Goal: Information Seeking & Learning: Learn about a topic

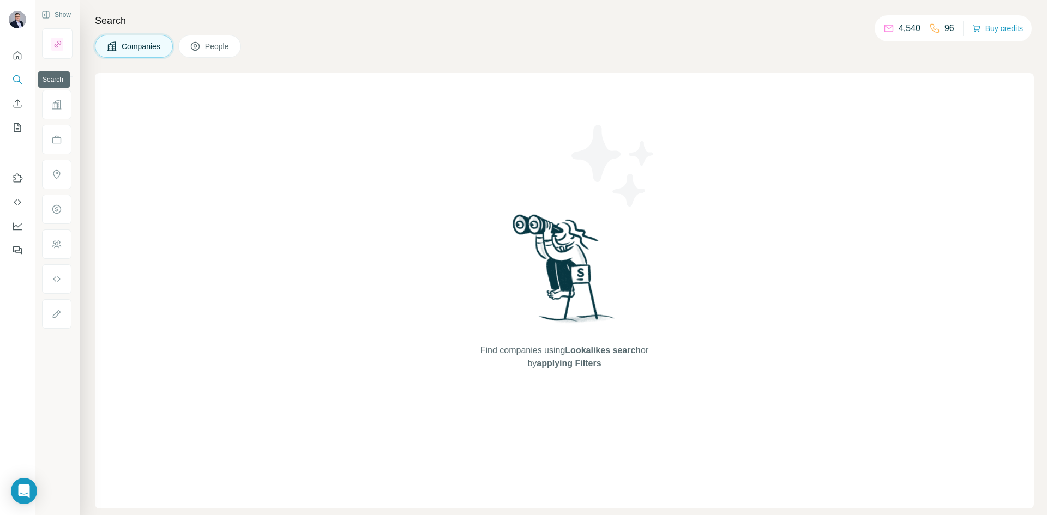
click at [19, 83] on icon "Search" at bounding box center [17, 79] width 11 height 11
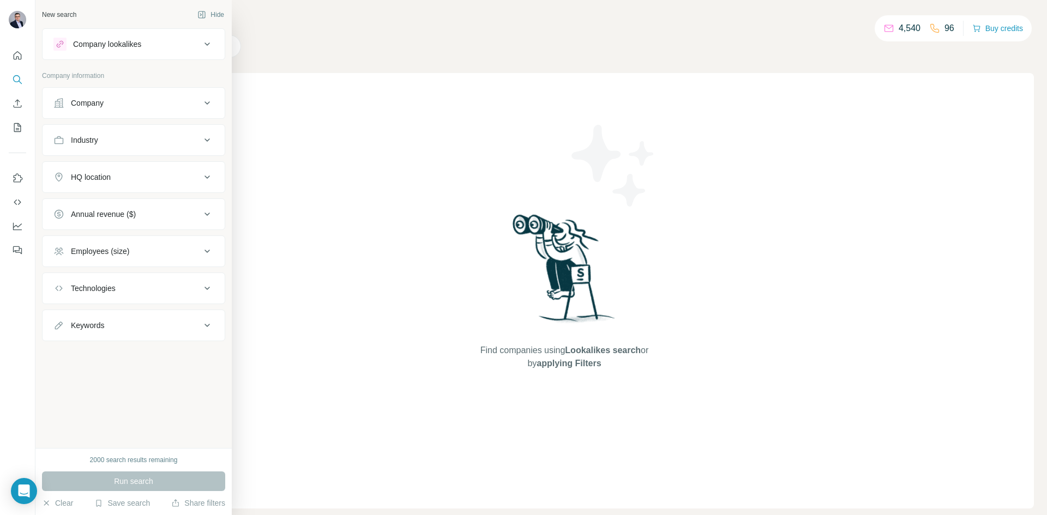
click at [135, 142] on div "Industry" at bounding box center [126, 140] width 147 height 11
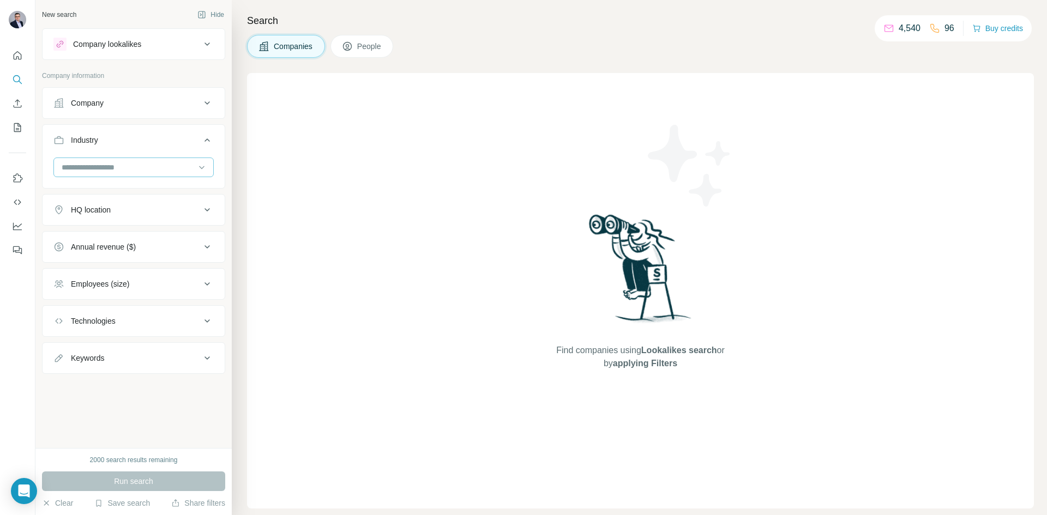
click at [99, 163] on input at bounding box center [128, 167] width 135 height 12
type input "*****"
click at [88, 232] on p "Financial Services" at bounding box center [94, 231] width 62 height 11
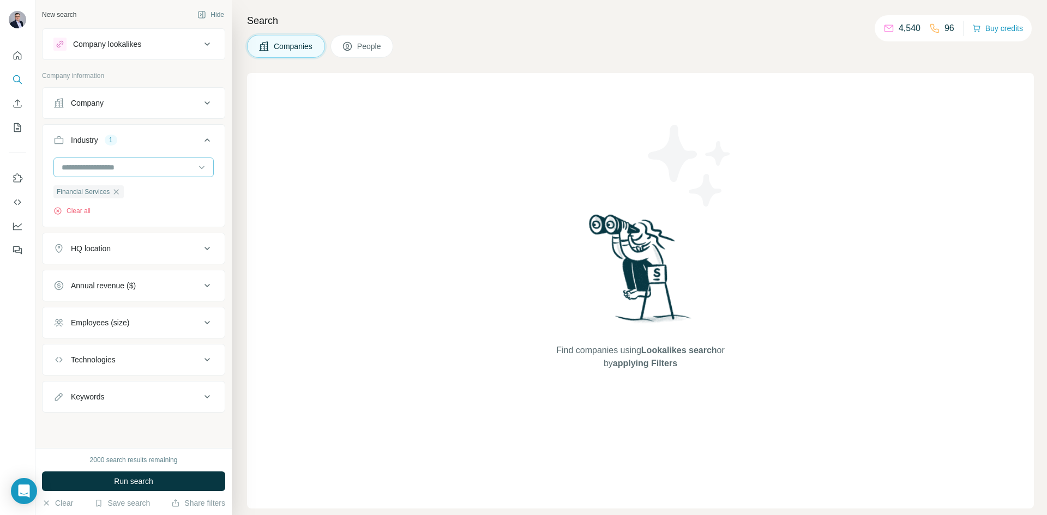
click at [114, 168] on input at bounding box center [128, 167] width 135 height 12
click at [111, 168] on input at bounding box center [128, 167] width 135 height 12
click at [108, 165] on input at bounding box center [128, 167] width 135 height 12
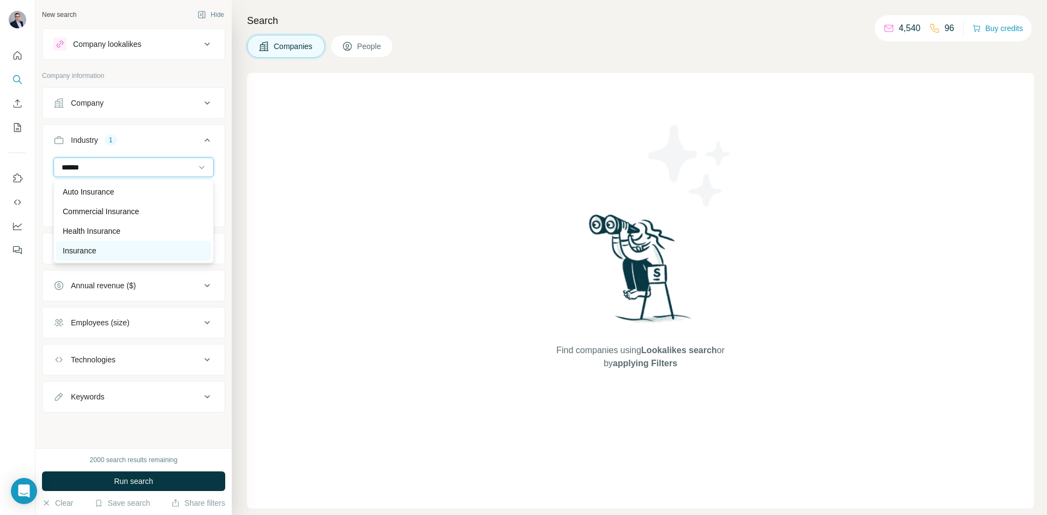
type input "******"
click at [107, 249] on div "Insurance" at bounding box center [134, 250] width 142 height 11
click at [110, 163] on input at bounding box center [128, 167] width 135 height 12
type input "*******"
click at [105, 230] on p "Manufacturing" at bounding box center [87, 231] width 49 height 11
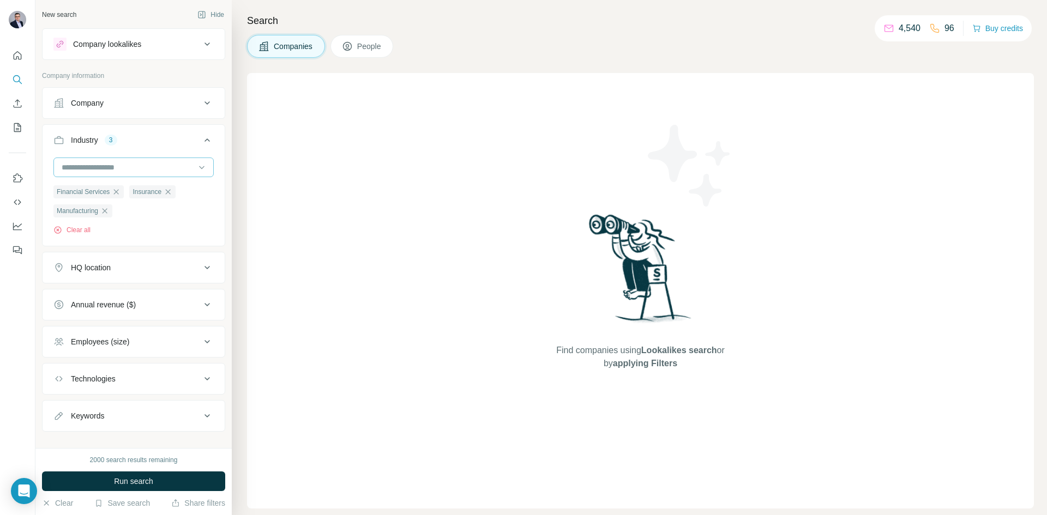
click at [108, 168] on input at bounding box center [128, 167] width 135 height 12
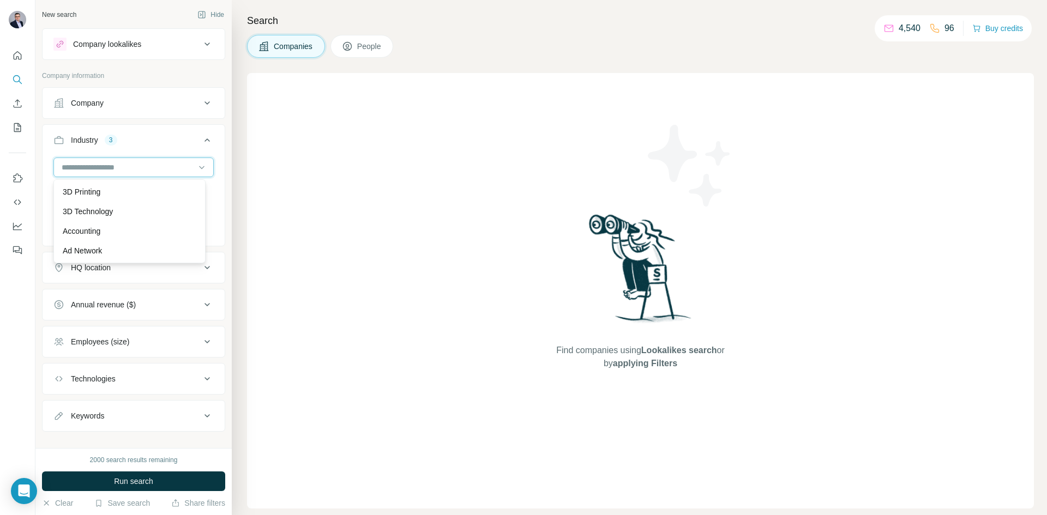
click at [162, 169] on input at bounding box center [128, 167] width 135 height 12
type input "******"
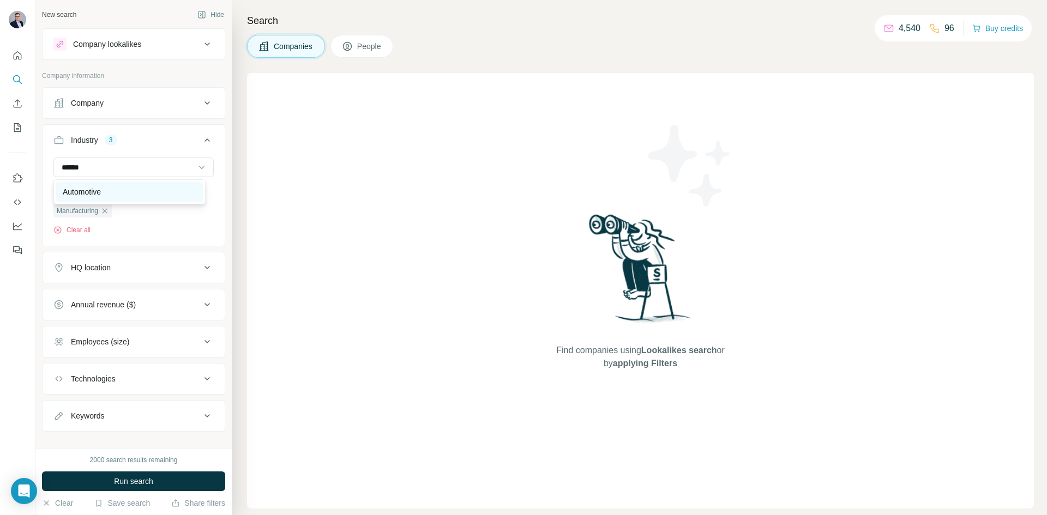
click at [144, 194] on div "Automotive" at bounding box center [130, 191] width 134 height 11
click at [105, 164] on input at bounding box center [128, 167] width 135 height 12
click at [196, 167] on icon at bounding box center [201, 167] width 11 height 11
click at [82, 168] on input at bounding box center [128, 167] width 135 height 12
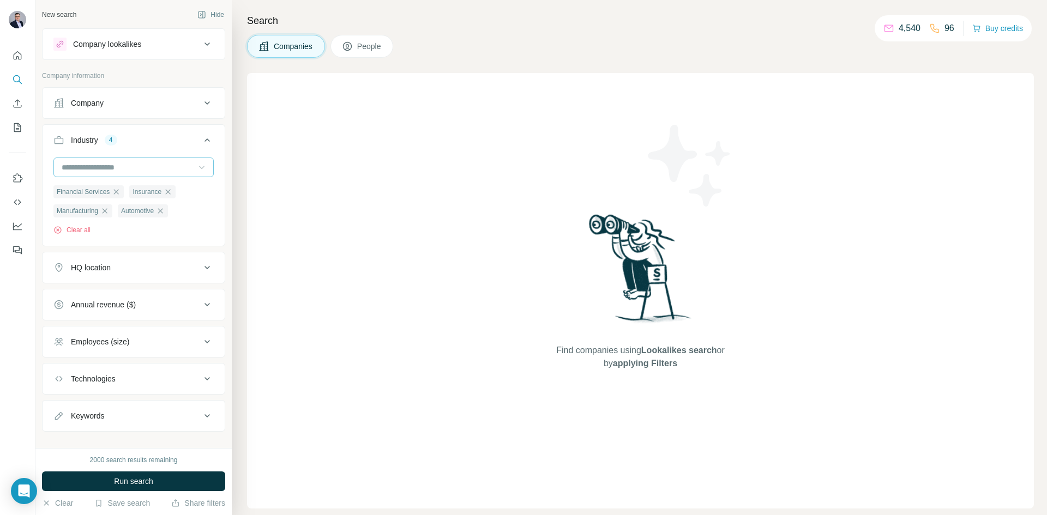
click at [82, 168] on input at bounding box center [128, 167] width 135 height 12
type input "*****"
click at [106, 211] on p "Machinery Manufacturing" at bounding box center [106, 211] width 86 height 11
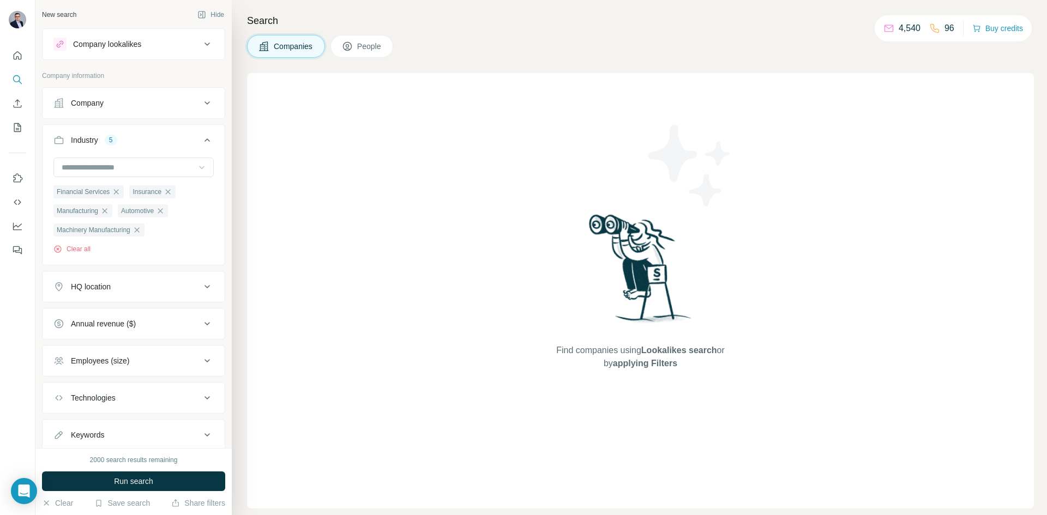
click at [114, 287] on div "HQ location" at bounding box center [126, 286] width 147 height 11
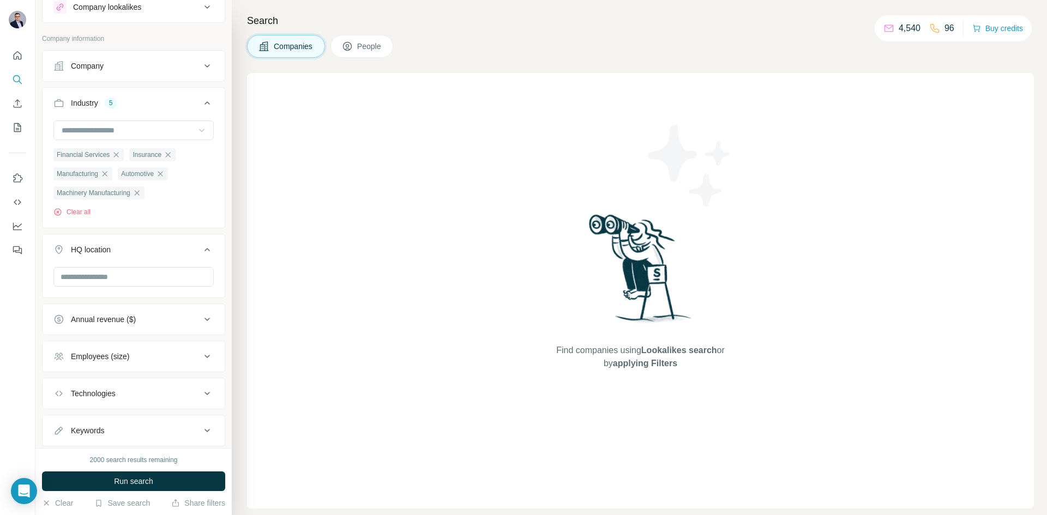
scroll to position [55, 0]
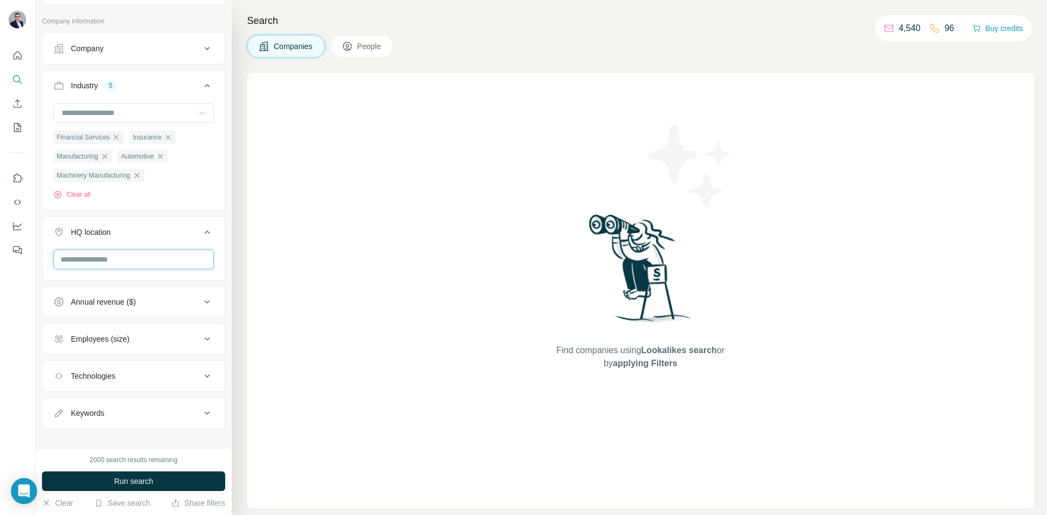
click at [108, 261] on input "text" at bounding box center [133, 260] width 160 height 20
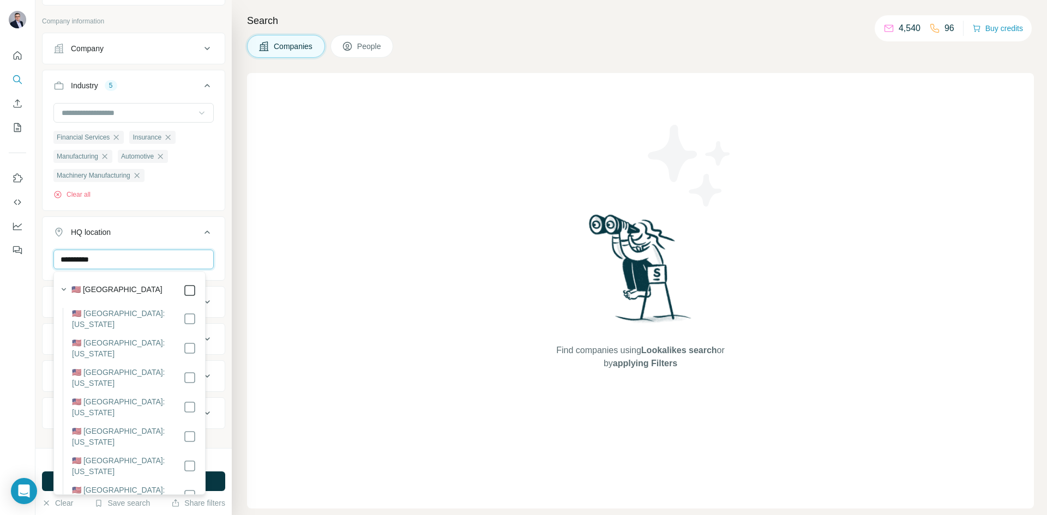
type input "**********"
click at [118, 259] on input "**********" at bounding box center [133, 260] width 160 height 20
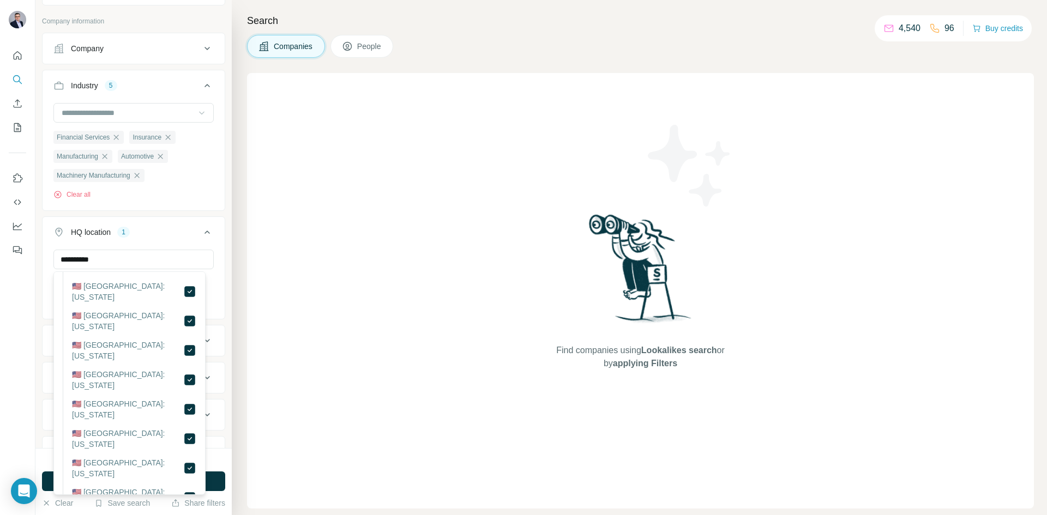
click at [201, 233] on icon at bounding box center [207, 232] width 13 height 13
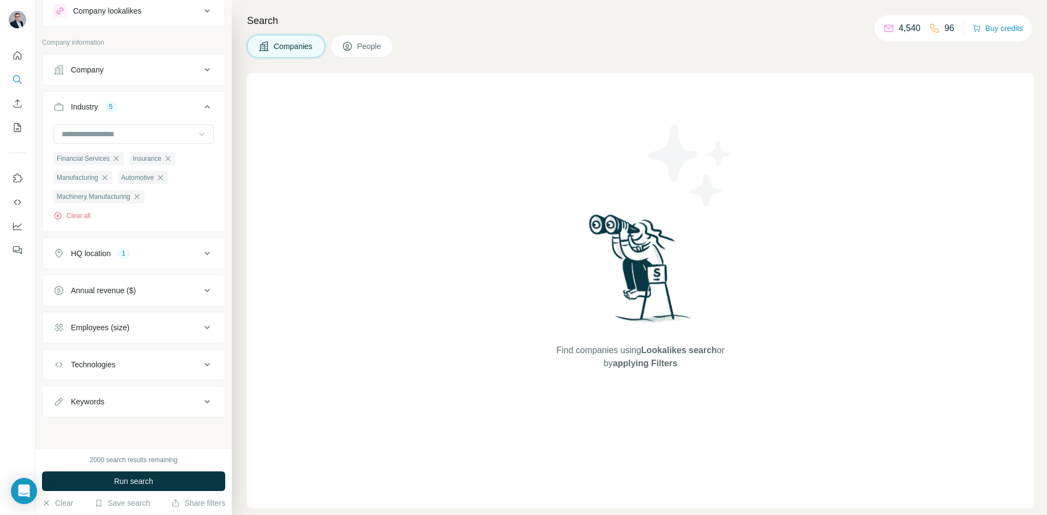
scroll to position [33, 0]
click at [138, 262] on button "HQ location 1" at bounding box center [134, 253] width 182 height 26
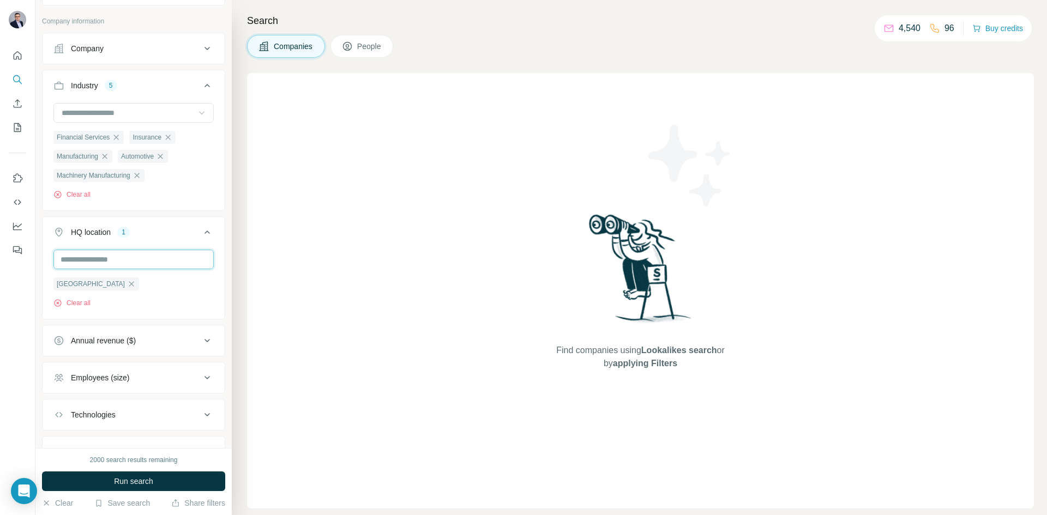
click at [117, 262] on input "text" at bounding box center [133, 260] width 160 height 20
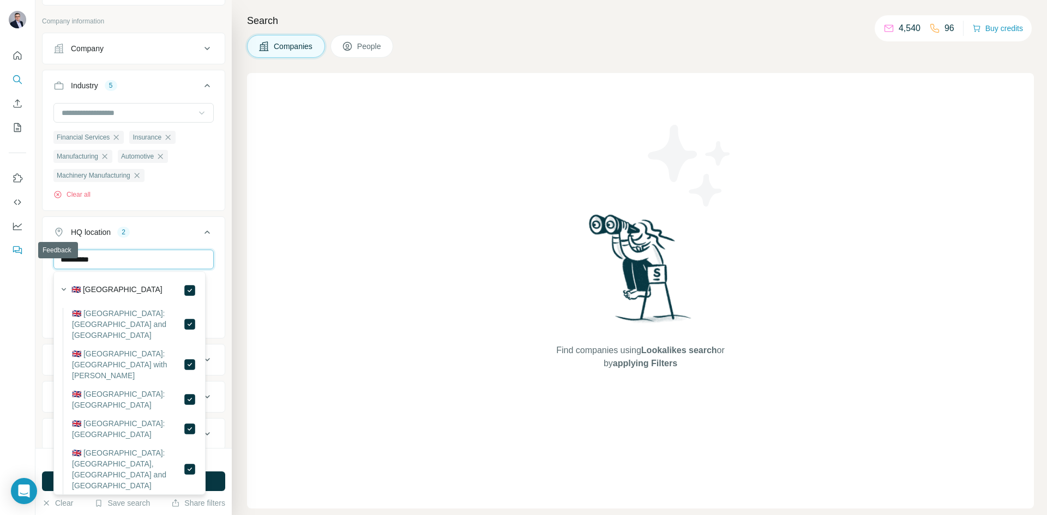
drag, startPoint x: 110, startPoint y: 263, endPoint x: 22, endPoint y: 256, distance: 87.5
click at [22, 256] on div "**********" at bounding box center [523, 257] width 1047 height 515
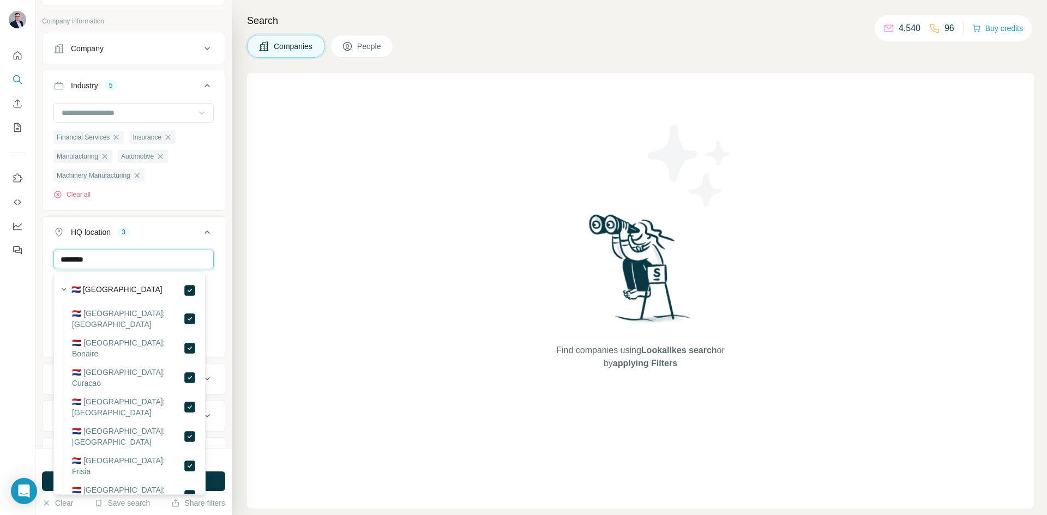
click at [103, 258] on input "********" at bounding box center [133, 260] width 160 height 20
drag, startPoint x: 103, startPoint y: 258, endPoint x: 22, endPoint y: 263, distance: 81.3
click at [22, 263] on div "New search Hide Company lookalikes Company information Company Industry 5 Finan…" at bounding box center [523, 257] width 1047 height 515
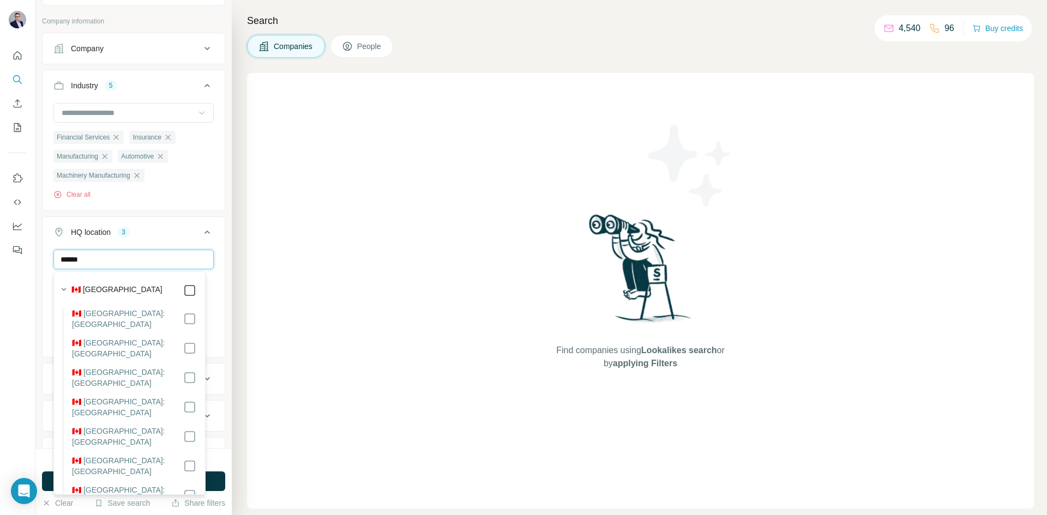
type input "******"
click at [204, 233] on icon at bounding box center [206, 232] width 5 height 3
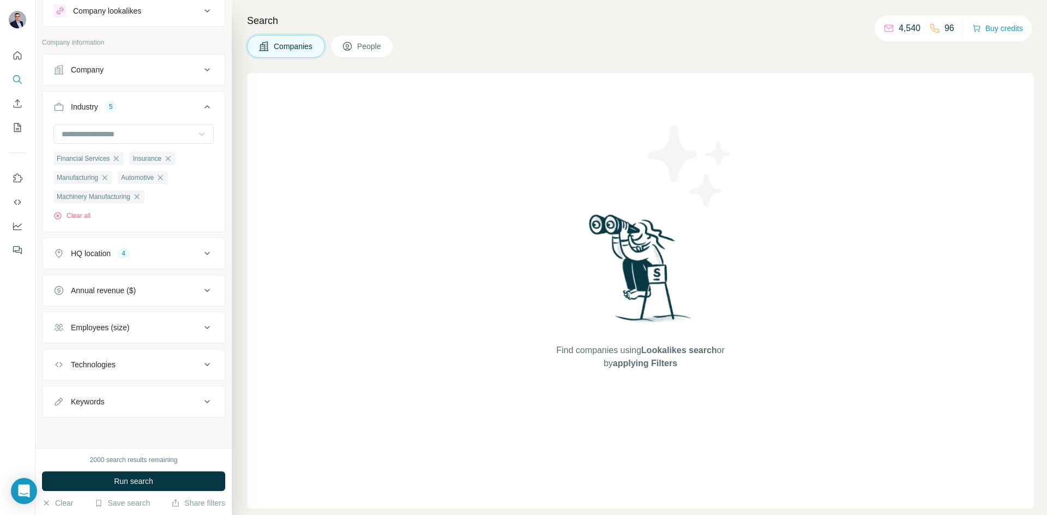
scroll to position [33, 0]
click at [164, 253] on div "HQ location 4" at bounding box center [126, 253] width 147 height 11
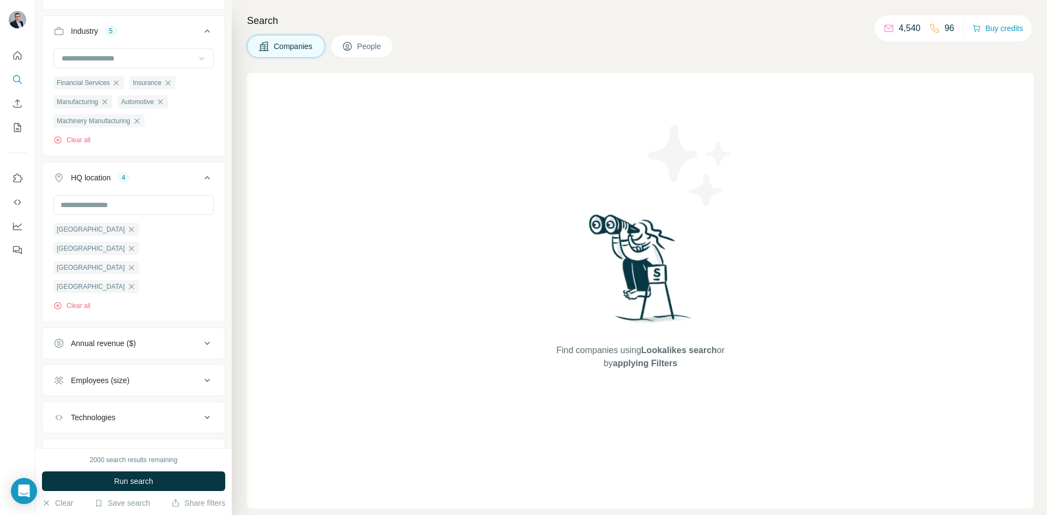
scroll to position [124, 0]
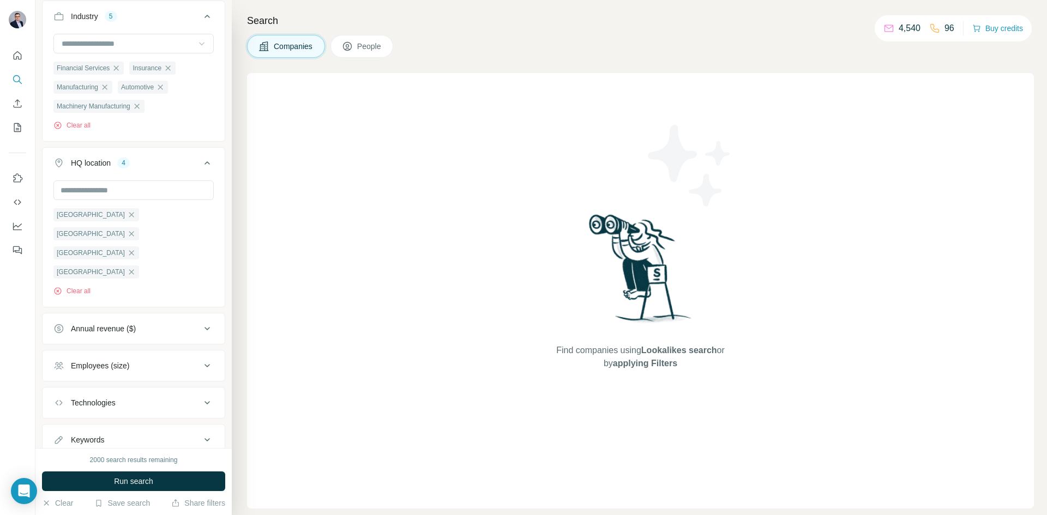
click at [164, 360] on div "Employees (size)" at bounding box center [126, 365] width 147 height 11
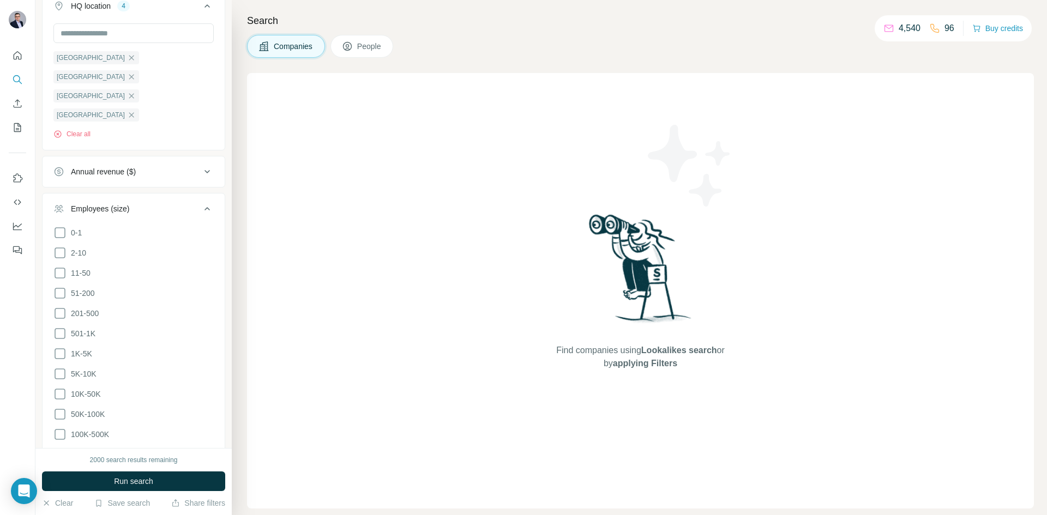
scroll to position [287, 0]
click at [61, 240] on icon at bounding box center [59, 246] width 13 height 13
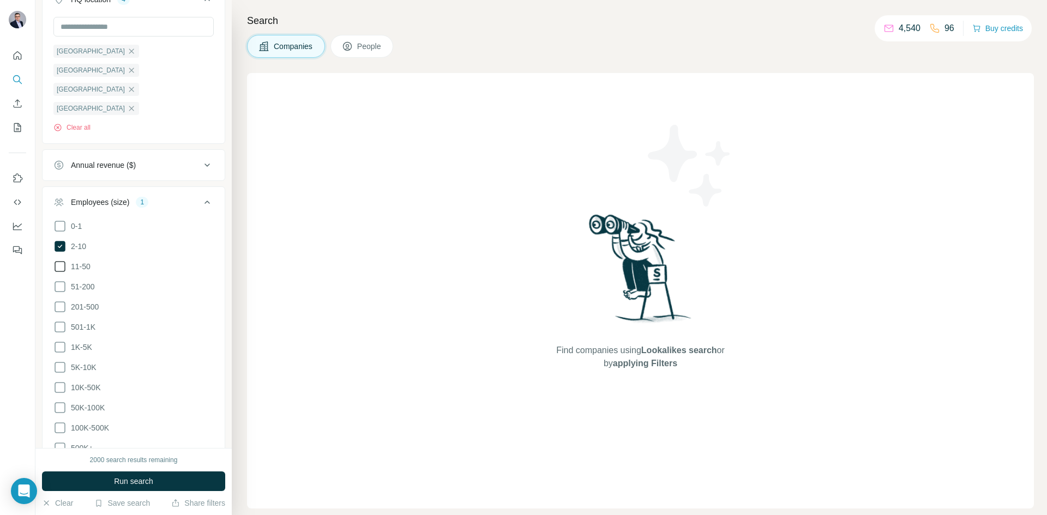
click at [63, 260] on icon at bounding box center [59, 266] width 13 height 13
click at [60, 280] on icon at bounding box center [59, 286] width 13 height 13
click at [64, 300] on icon at bounding box center [59, 306] width 13 height 13
click at [62, 322] on icon at bounding box center [60, 327] width 11 height 11
click at [62, 341] on icon at bounding box center [59, 347] width 13 height 13
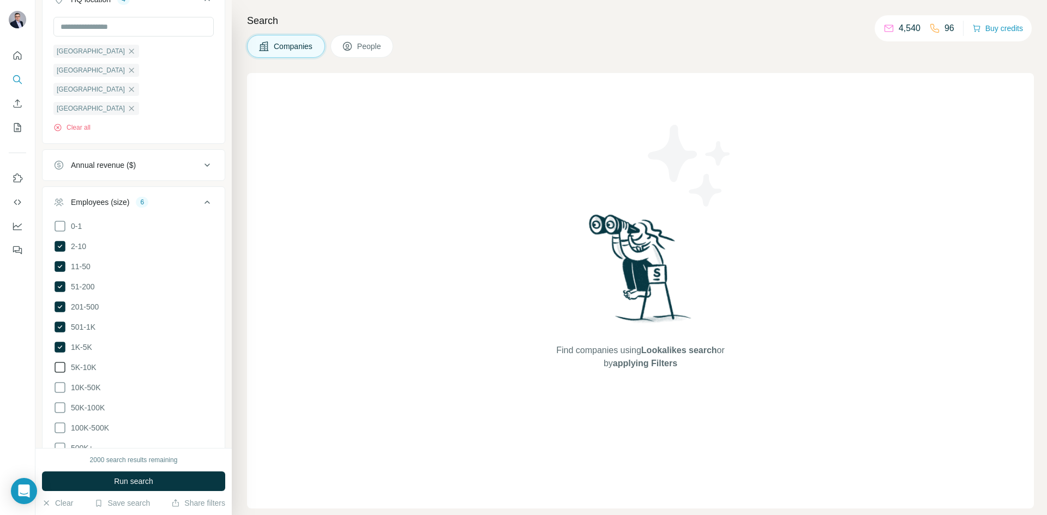
click at [56, 361] on icon at bounding box center [59, 367] width 13 height 13
click at [63, 381] on icon at bounding box center [59, 387] width 13 height 13
click at [61, 401] on icon at bounding box center [59, 407] width 13 height 13
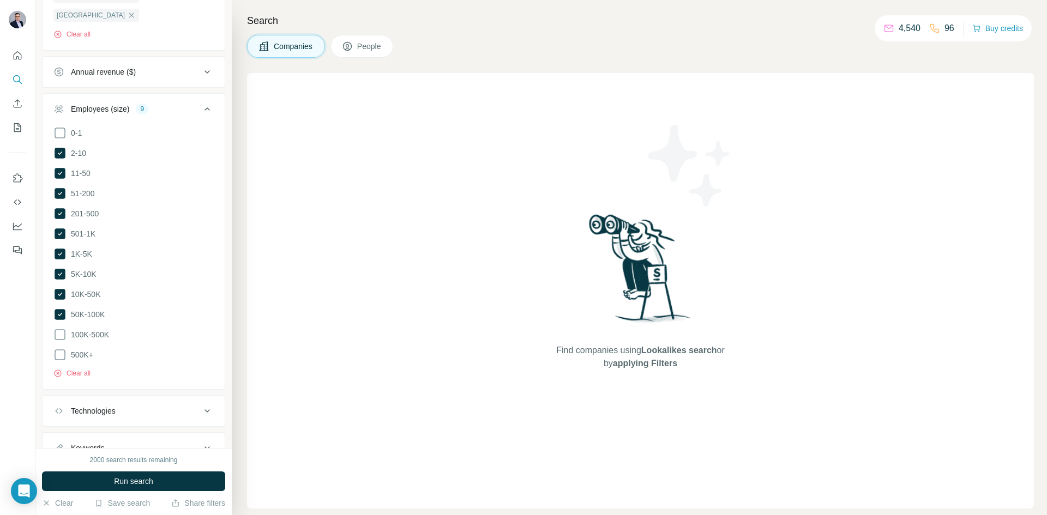
scroll to position [389, 0]
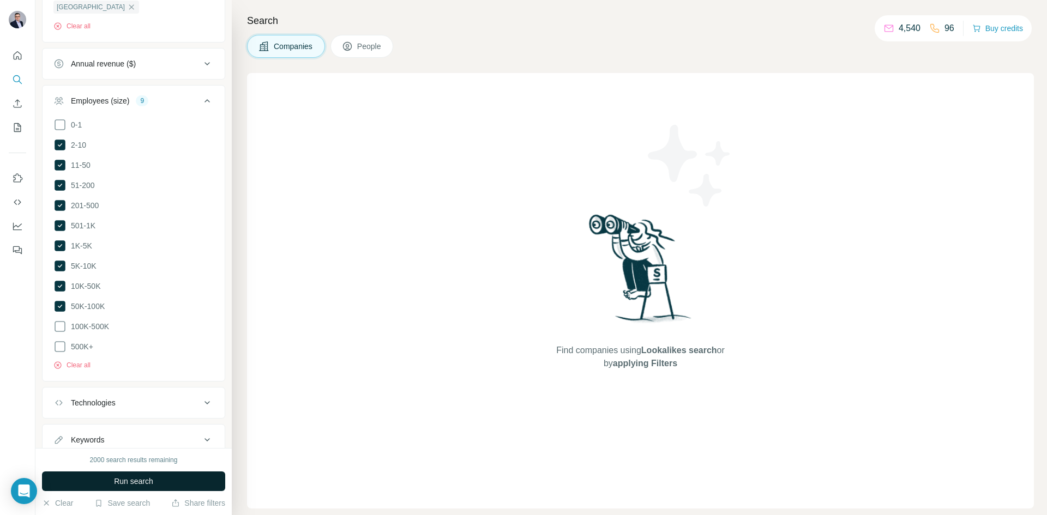
click at [124, 477] on span "Run search" at bounding box center [133, 481] width 39 height 11
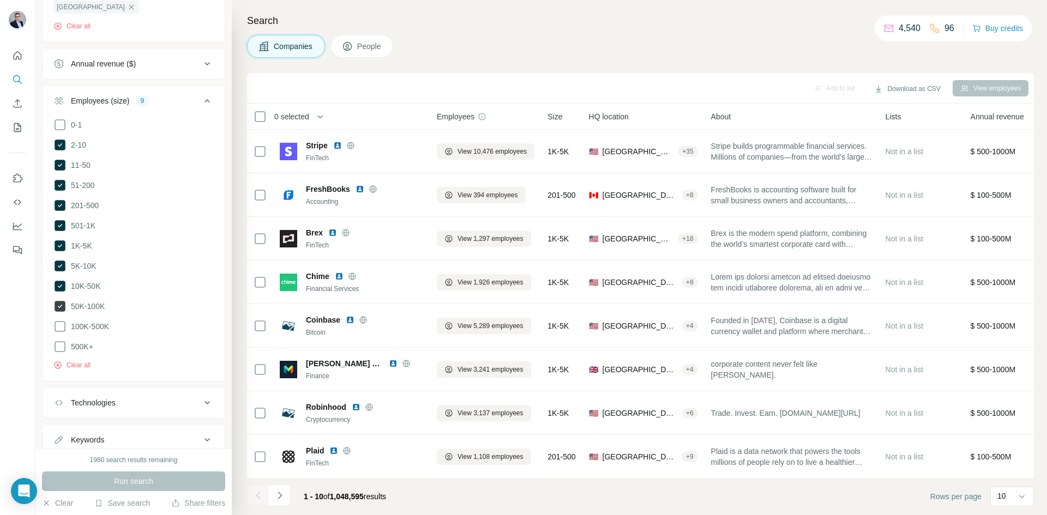
click at [61, 301] on icon at bounding box center [60, 306] width 11 height 11
click at [124, 479] on span "Run search" at bounding box center [133, 481] width 39 height 11
